Goal: Transaction & Acquisition: Book appointment/travel/reservation

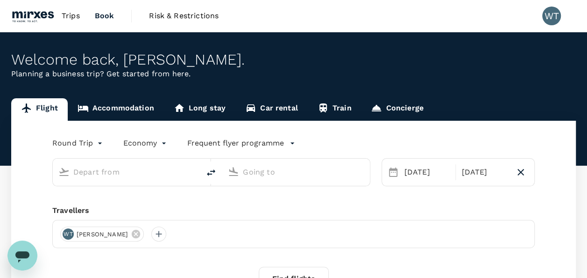
type input "Singapore Changi (SIN)"
type input "[GEOGRAPHIC_DATA], [GEOGRAPHIC_DATA] (any)"
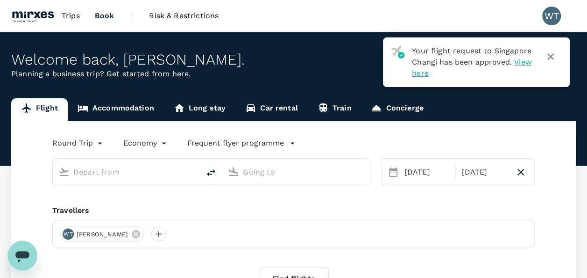
type input "Singapore Changi (SIN)"
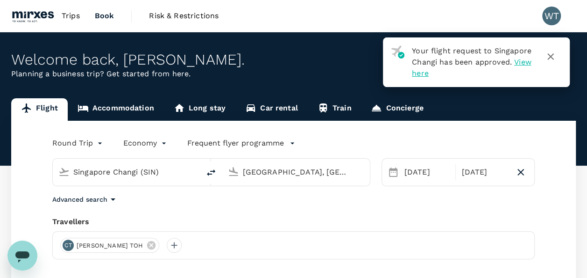
click at [314, 171] on input "[GEOGRAPHIC_DATA], [GEOGRAPHIC_DATA] (any)" at bounding box center [296, 171] width 107 height 14
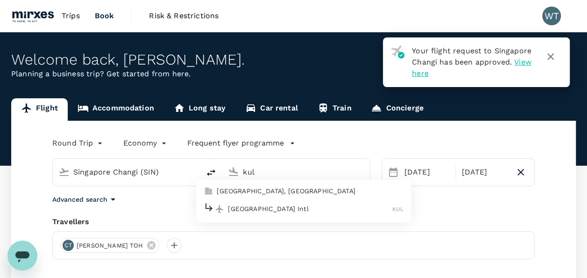
click at [275, 210] on p "[GEOGRAPHIC_DATA] Intl" at bounding box center [310, 208] width 164 height 9
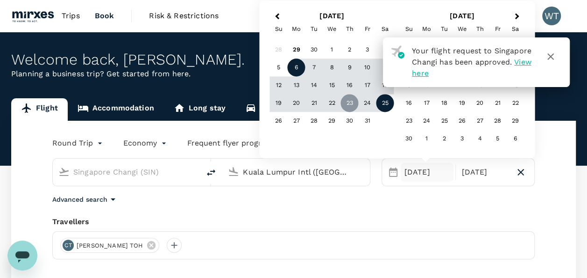
type input "Kuala Lumpur Intl ([GEOGRAPHIC_DATA])"
click at [298, 67] on div "6" at bounding box center [297, 68] width 18 height 18
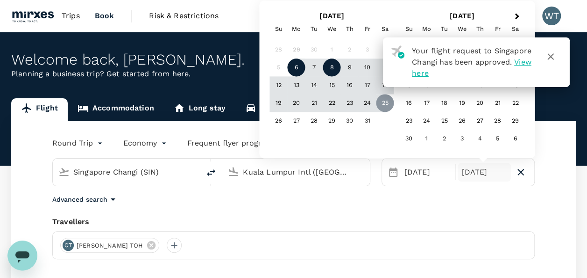
click at [332, 66] on div "8" at bounding box center [332, 68] width 18 height 18
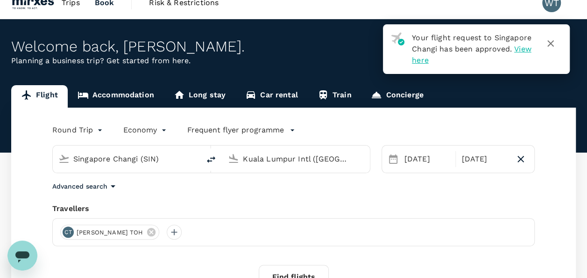
scroll to position [47, 0]
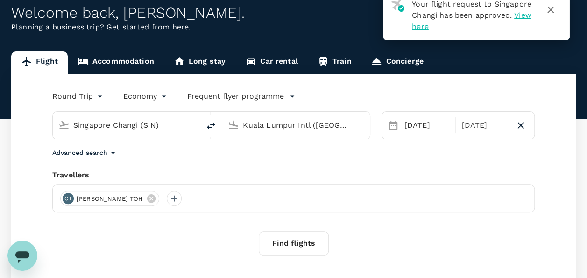
click at [146, 199] on icon at bounding box center [151, 198] width 10 height 10
click at [68, 198] on div at bounding box center [67, 198] width 15 height 15
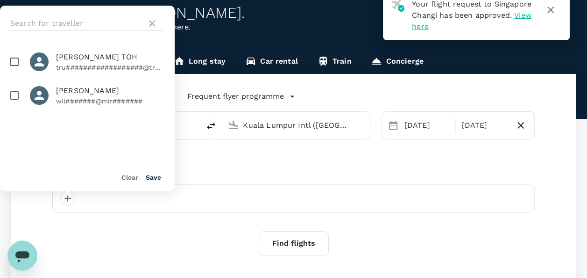
click at [15, 94] on input "checkbox" at bounding box center [15, 96] width 20 height 20
checkbox input "true"
click at [152, 180] on button "Save" at bounding box center [153, 176] width 15 height 7
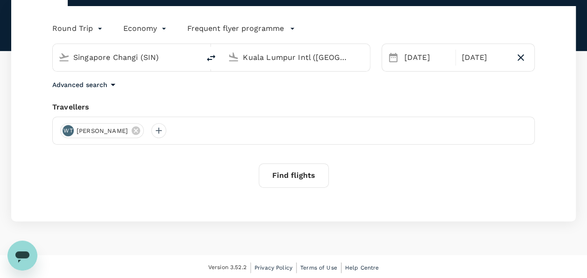
scroll to position [116, 0]
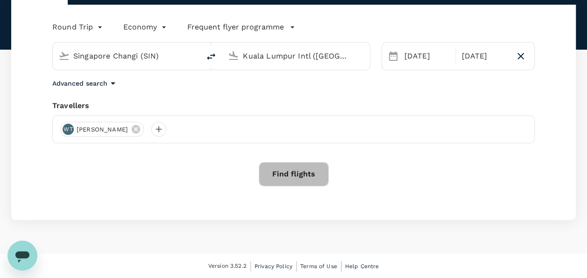
click at [284, 170] on button "Find flights" at bounding box center [294, 174] width 70 height 24
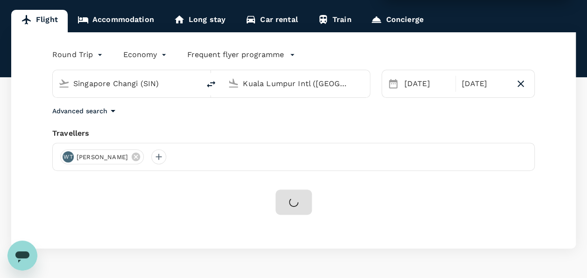
scroll to position [69, 0]
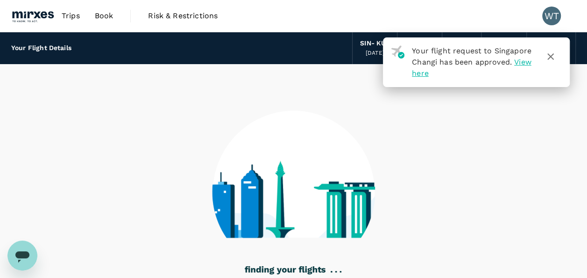
click at [554, 53] on icon "button" at bounding box center [551, 56] width 7 height 7
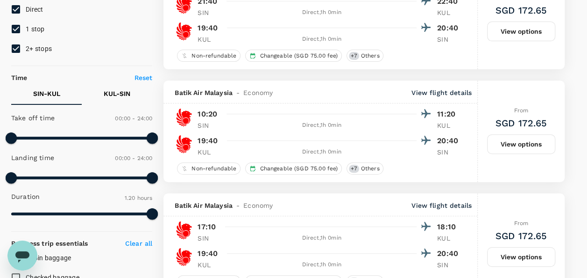
scroll to position [47, 0]
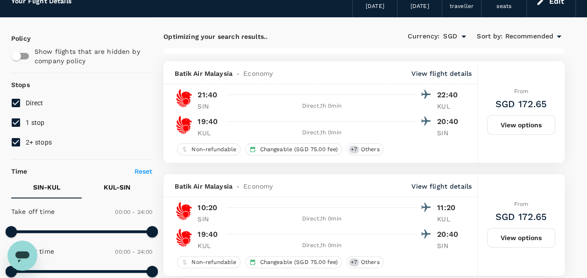
click at [19, 141] on input "2+ stops" at bounding box center [16, 142] width 20 height 20
checkbox input "false"
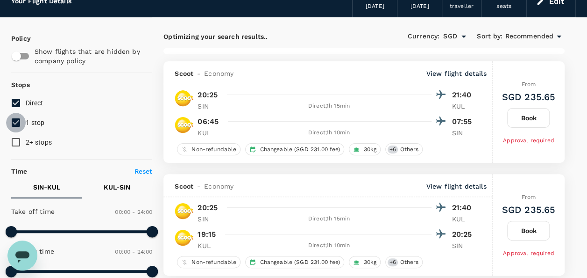
click at [16, 123] on input "1 stop" at bounding box center [16, 123] width 20 height 20
checkbox input "false"
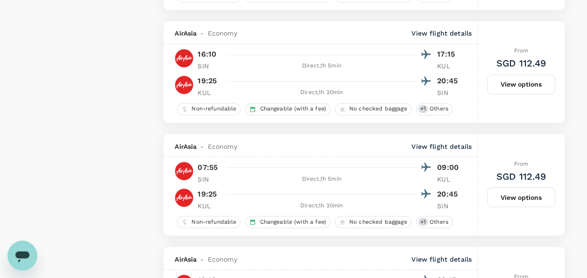
scroll to position [473, 0]
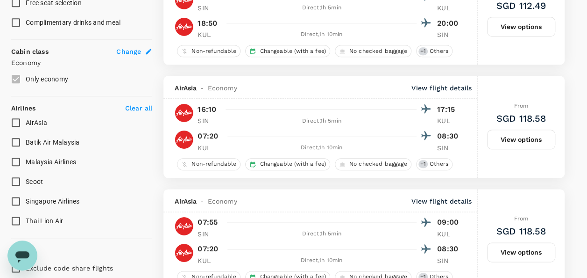
click at [17, 180] on input "Scoot" at bounding box center [16, 182] width 20 height 20
checkbox input "true"
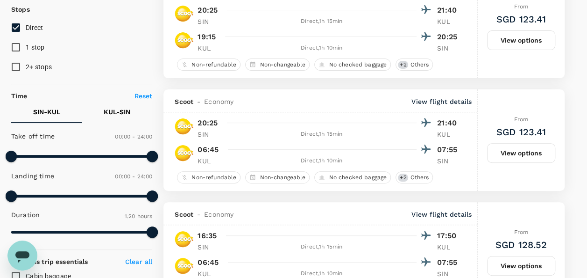
scroll to position [187, 0]
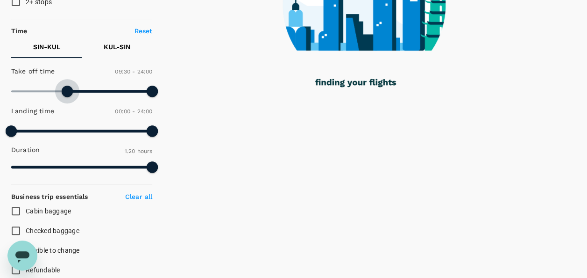
type input "540"
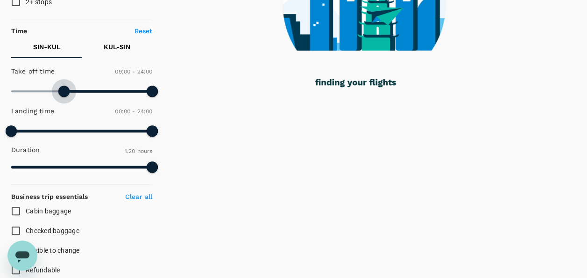
drag, startPoint x: 13, startPoint y: 87, endPoint x: 65, endPoint y: 96, distance: 53.0
click at [65, 96] on span at bounding box center [63, 91] width 11 height 11
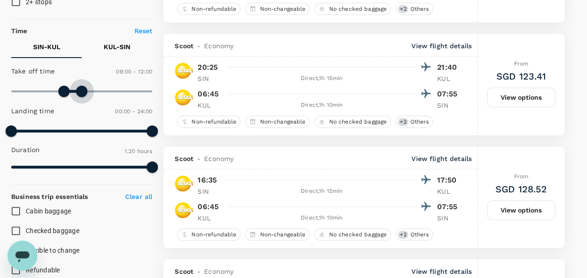
type input "690"
type input "SGD"
type input "720"
drag, startPoint x: 149, startPoint y: 92, endPoint x: 80, endPoint y: 99, distance: 68.6
click at [80, 97] on span at bounding box center [78, 91] width 11 height 11
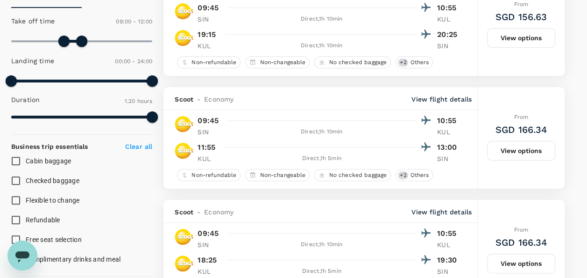
scroll to position [197, 0]
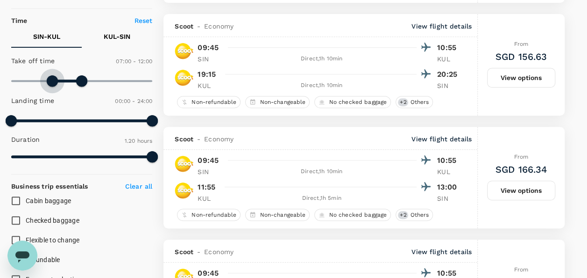
drag, startPoint x: 62, startPoint y: 80, endPoint x: 52, endPoint y: 83, distance: 10.2
click at [52, 83] on span at bounding box center [52, 80] width 11 height 11
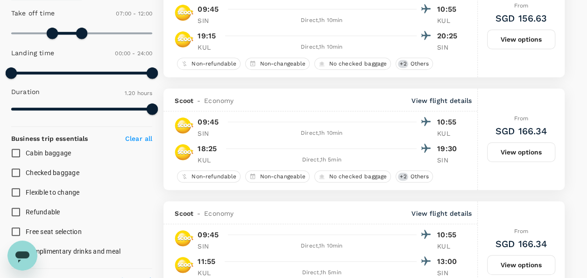
scroll to position [150, 0]
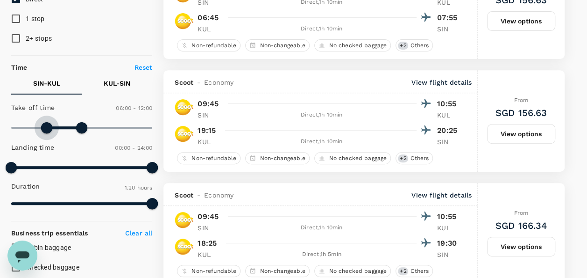
type input "330"
drag, startPoint x: 50, startPoint y: 125, endPoint x: 44, endPoint y: 125, distance: 5.1
click at [44, 125] on span at bounding box center [43, 127] width 11 height 11
type input "660"
drag, startPoint x: 83, startPoint y: 127, endPoint x: 75, endPoint y: 128, distance: 8.0
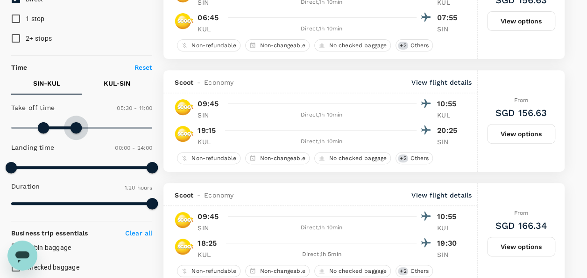
click at [75, 128] on span at bounding box center [76, 127] width 11 height 11
type input "SGD"
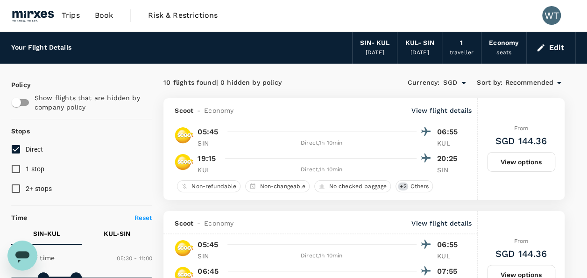
scroll to position [0, 0]
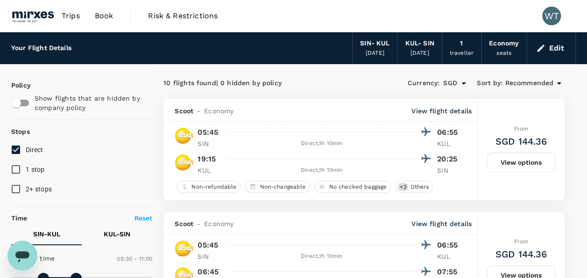
click at [368, 44] on div "SIN - KUL" at bounding box center [374, 43] width 29 height 10
click at [547, 48] on button "Edit" at bounding box center [552, 48] width 34 height 15
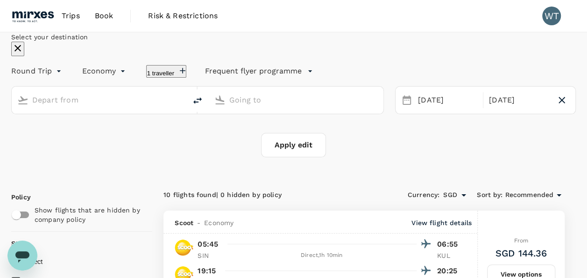
type input "Singapore Changi (SIN)"
type input "Kuala Lumpur Intl ([GEOGRAPHIC_DATA])"
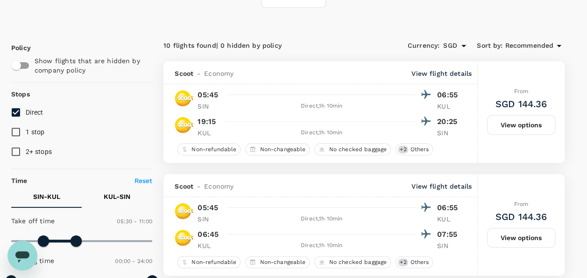
scroll to position [47, 0]
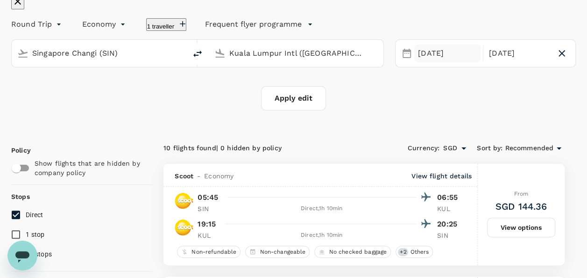
click at [415, 63] on div "[DATE]" at bounding box center [447, 53] width 67 height 18
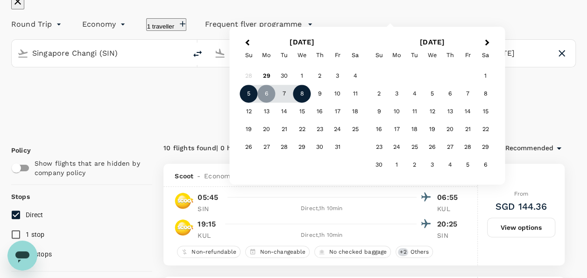
click at [258, 103] on div "5" at bounding box center [249, 94] width 18 height 18
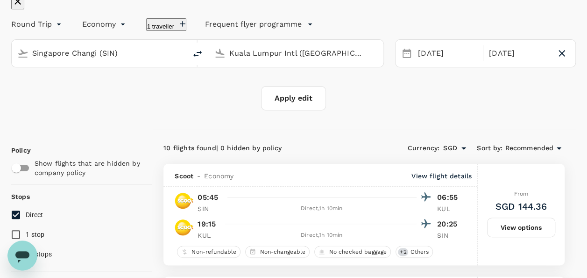
click at [565, 82] on div "Select your destination Round Trip roundtrip Economy economy 1 traveller Freque…" at bounding box center [293, 48] width 565 height 125
click at [294, 110] on button "Apply edit" at bounding box center [293, 98] width 65 height 24
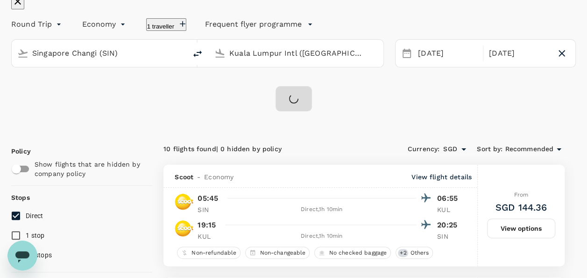
checkbox input "false"
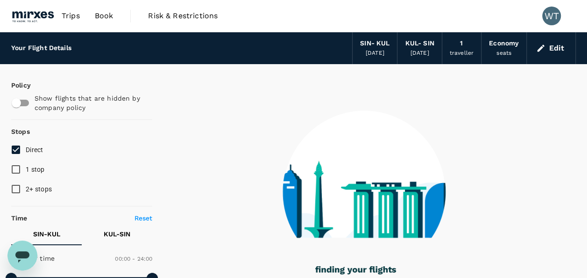
type input "85"
checkbox input "true"
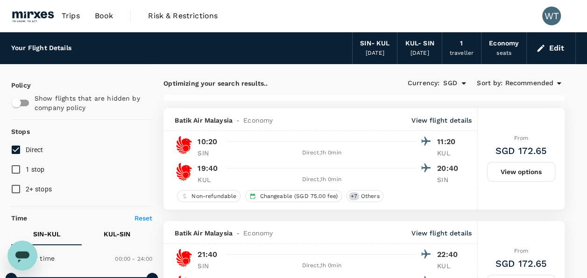
checkbox input "false"
checkbox input "true"
